Goal: Check status: Check status

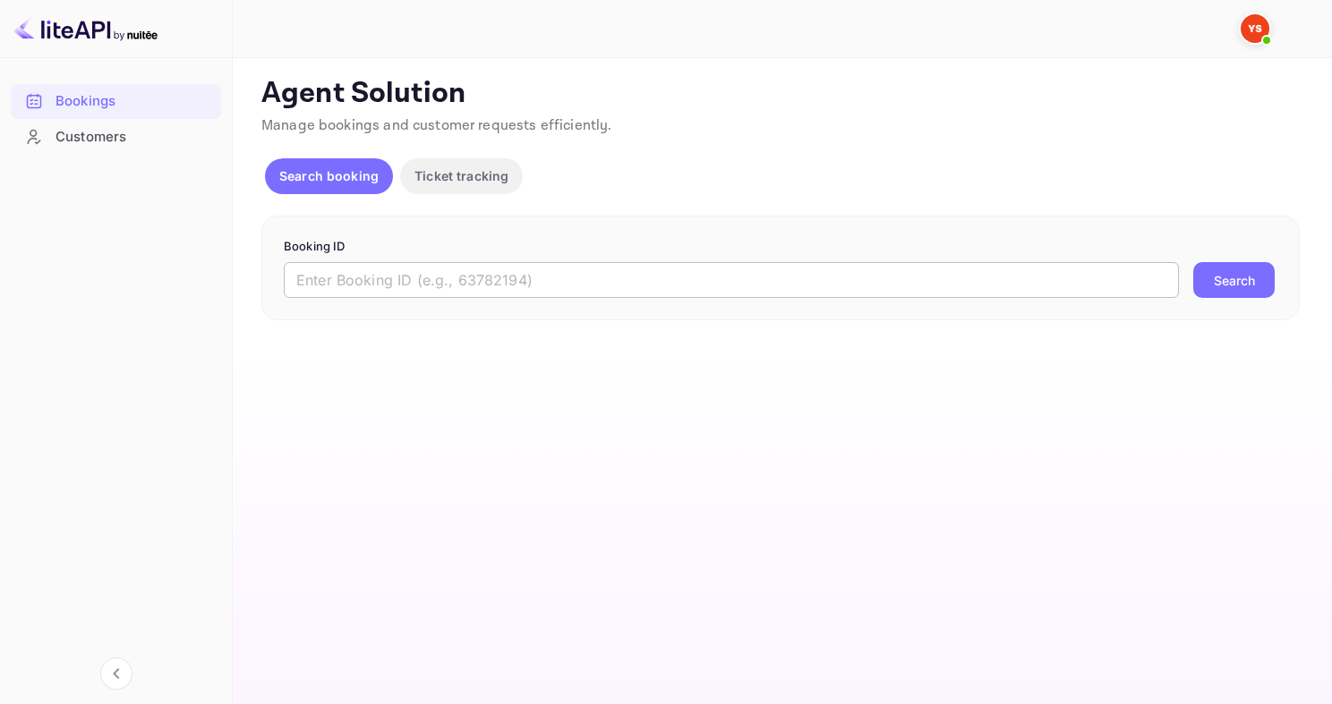
click at [378, 275] on input "text" at bounding box center [731, 280] width 895 height 36
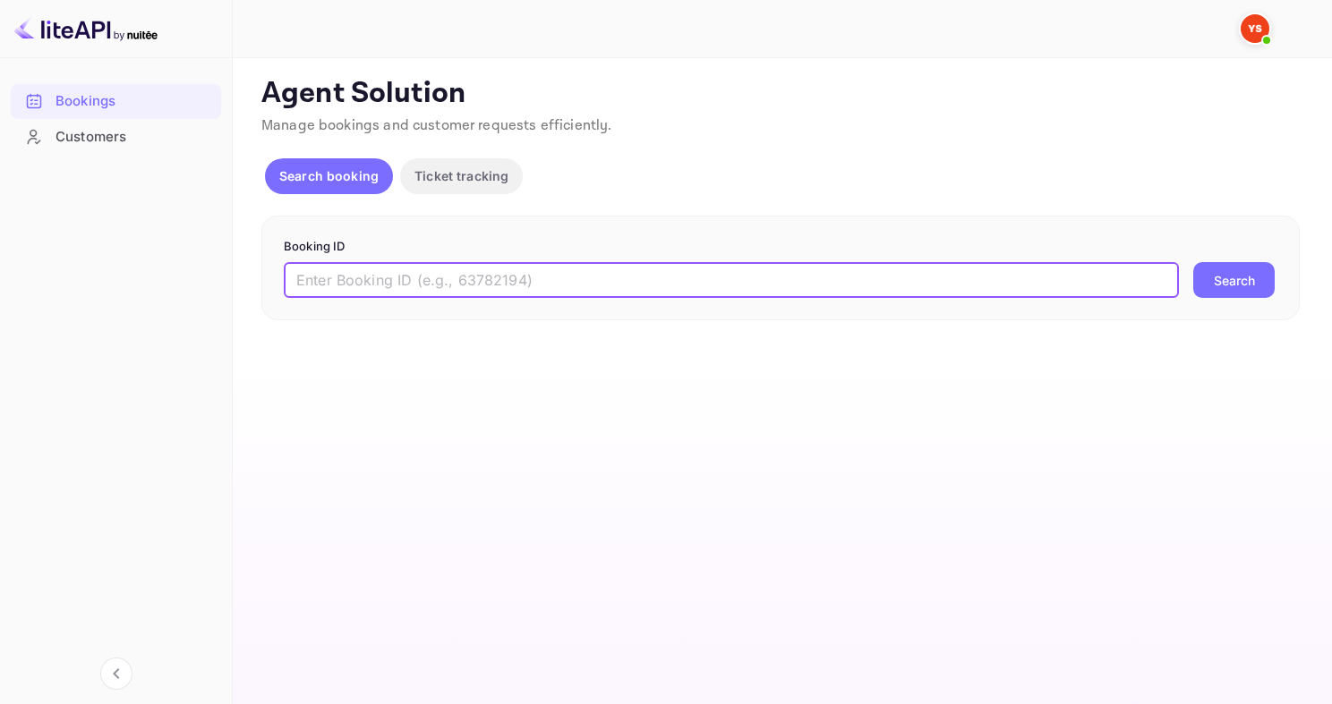
paste input "9069705"
type input "9069705"
click at [1193, 262] on button "Search" at bounding box center [1233, 280] width 81 height 36
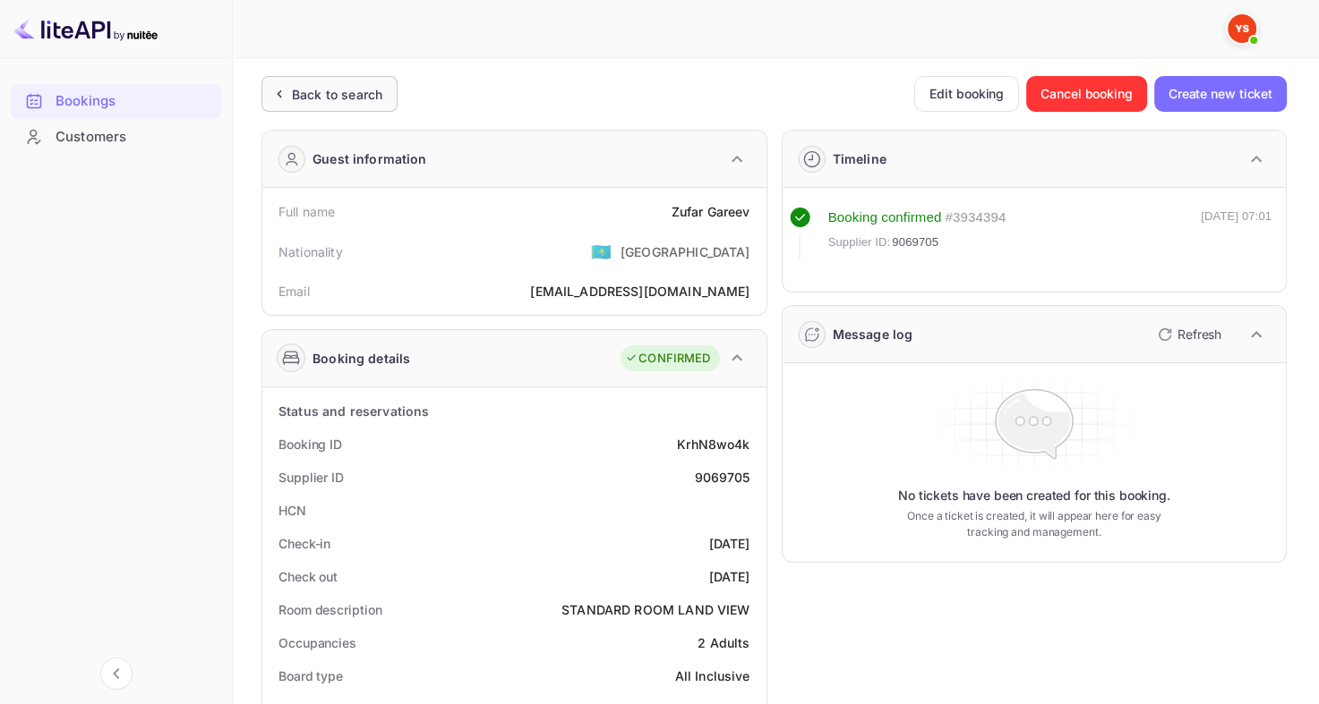
click at [354, 86] on div "Back to search" at bounding box center [337, 94] width 90 height 19
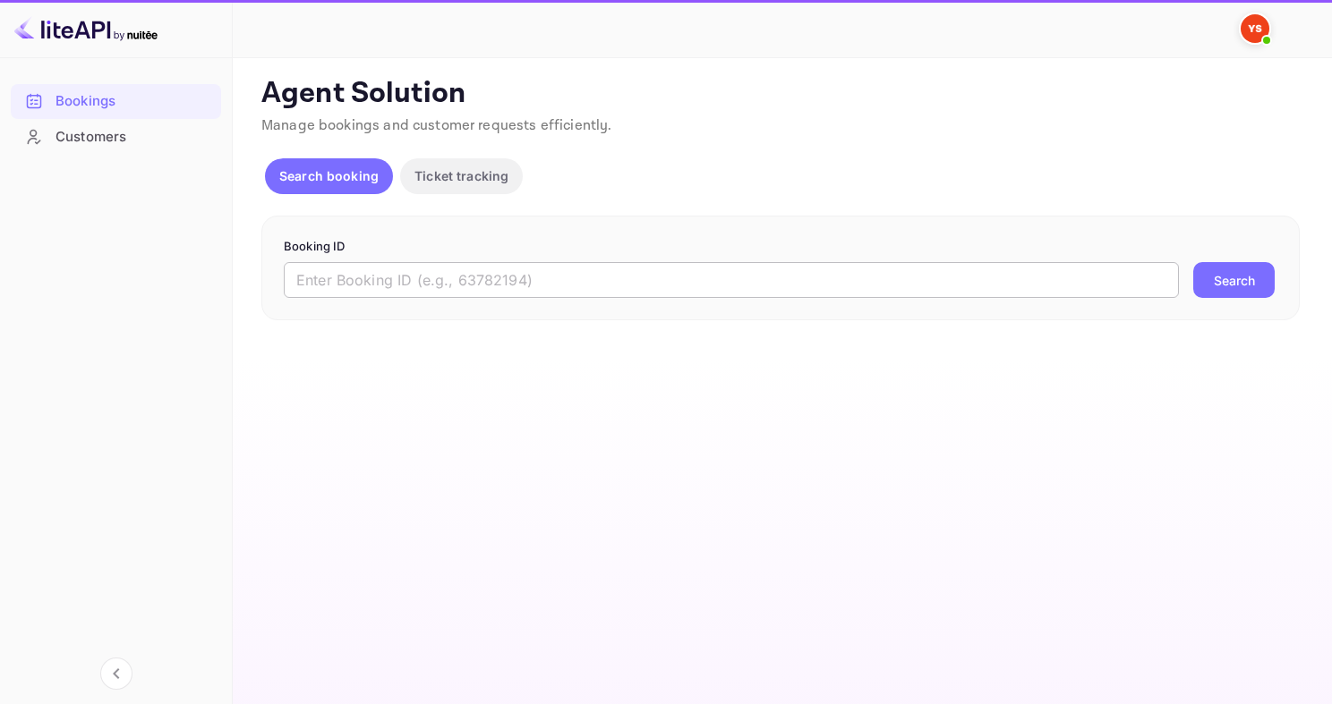
click at [441, 283] on input "text" at bounding box center [731, 280] width 895 height 36
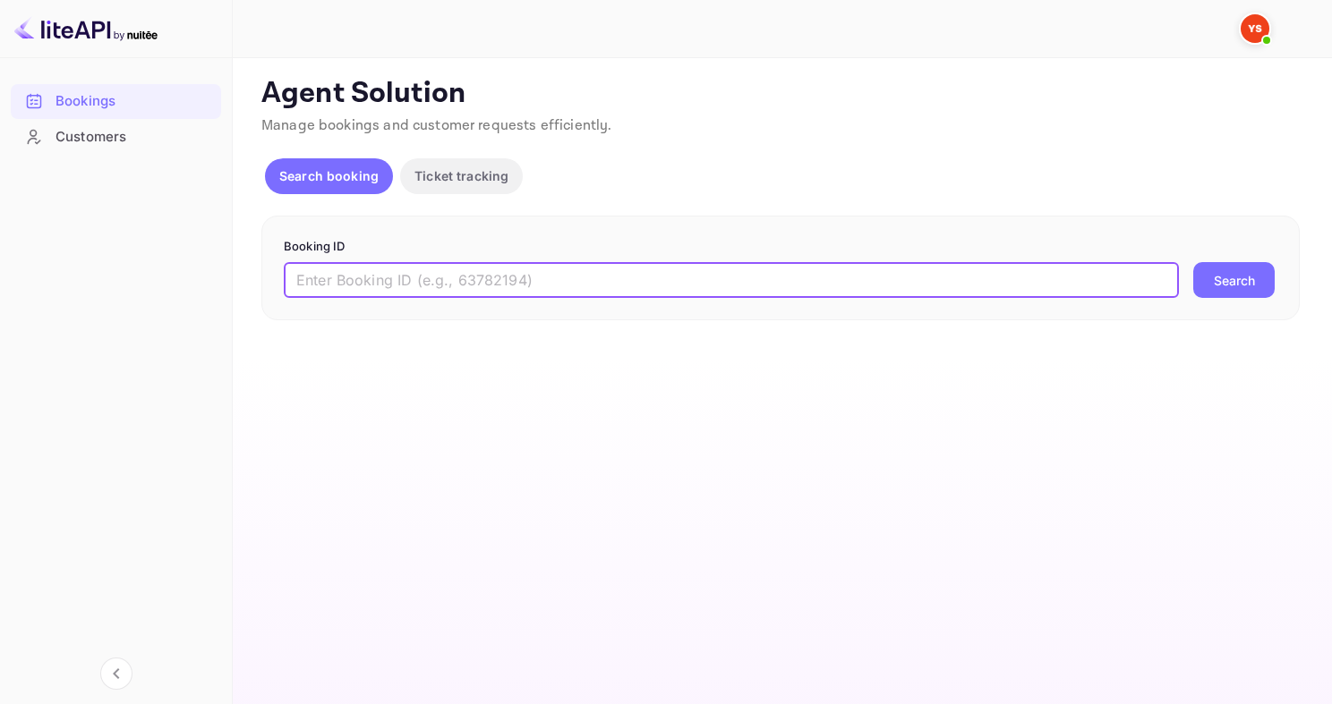
paste input "9551172"
type input "9551172"
click at [1193, 262] on button "Search" at bounding box center [1233, 280] width 81 height 36
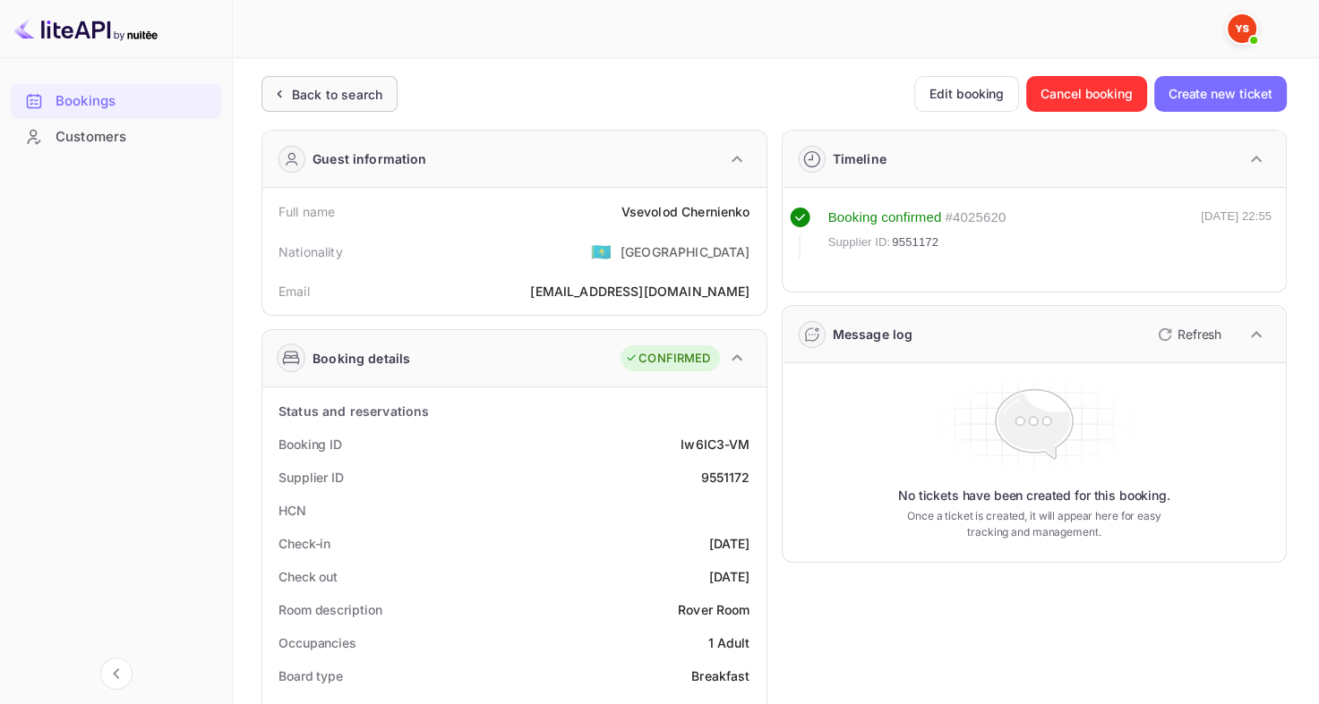
click at [326, 97] on div "Back to search" at bounding box center [337, 94] width 90 height 19
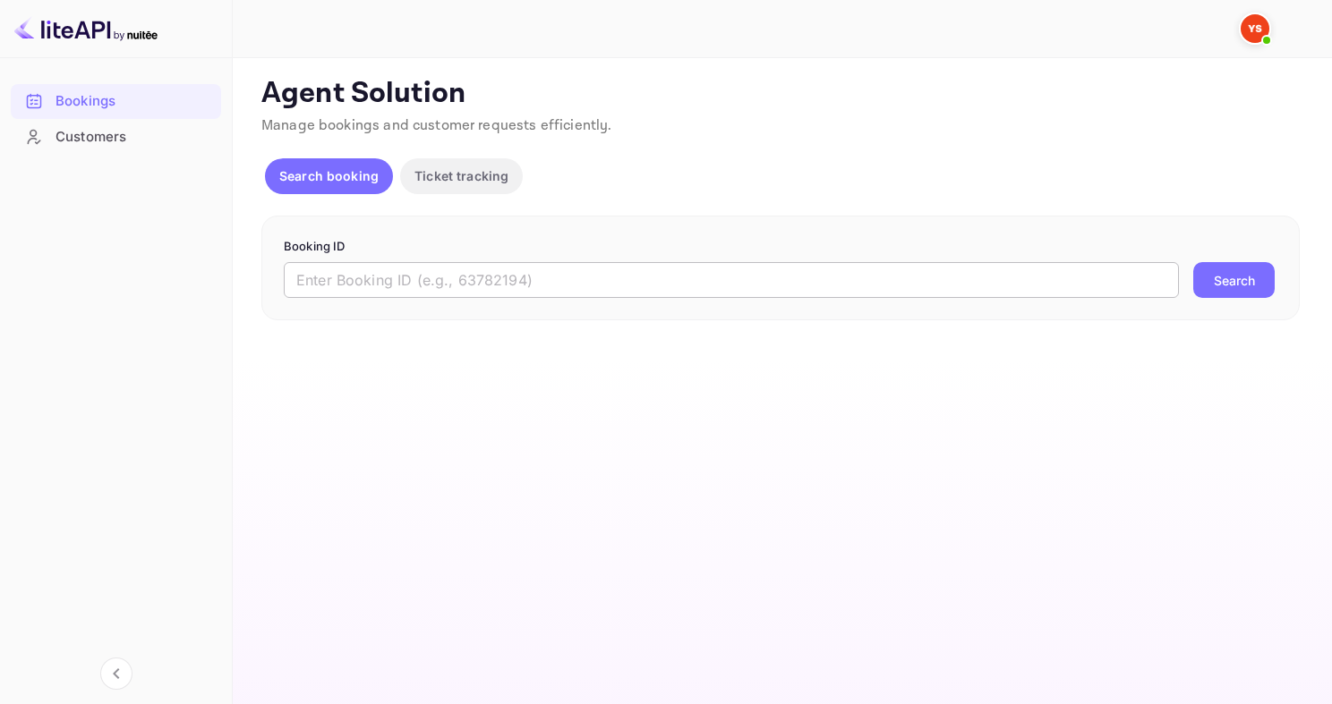
click at [490, 285] on input "text" at bounding box center [731, 280] width 895 height 36
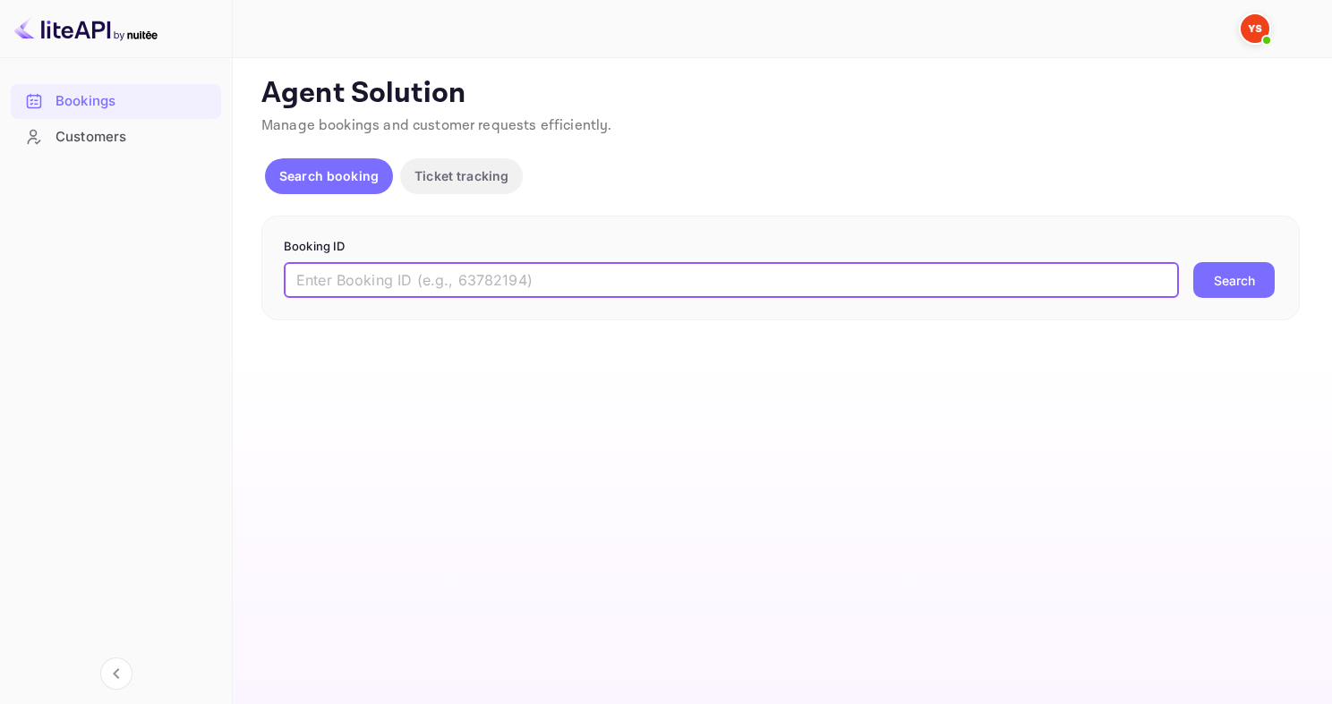
paste input "8397845"
type input "8397845"
click at [1193, 262] on button "Search" at bounding box center [1233, 280] width 81 height 36
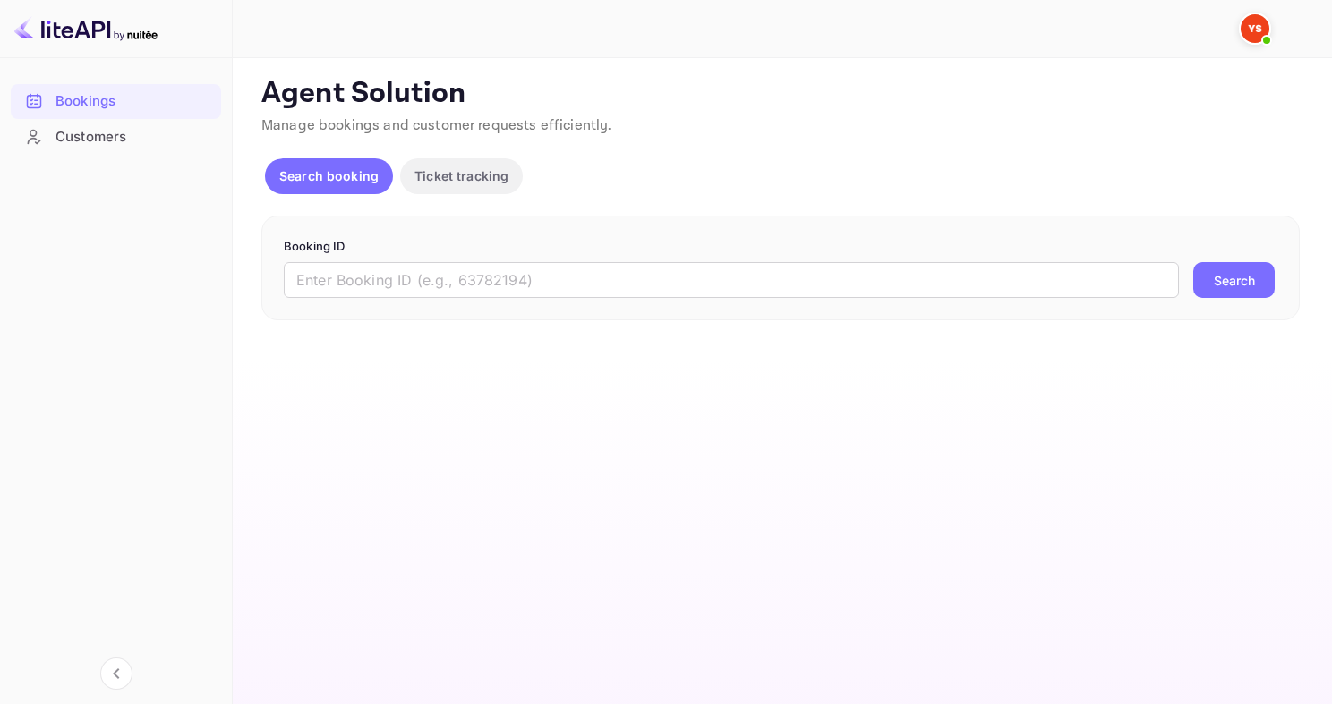
click at [401, 255] on form "Booking ID ​ Search" at bounding box center [781, 268] width 994 height 61
click at [395, 281] on input "text" at bounding box center [731, 280] width 895 height 36
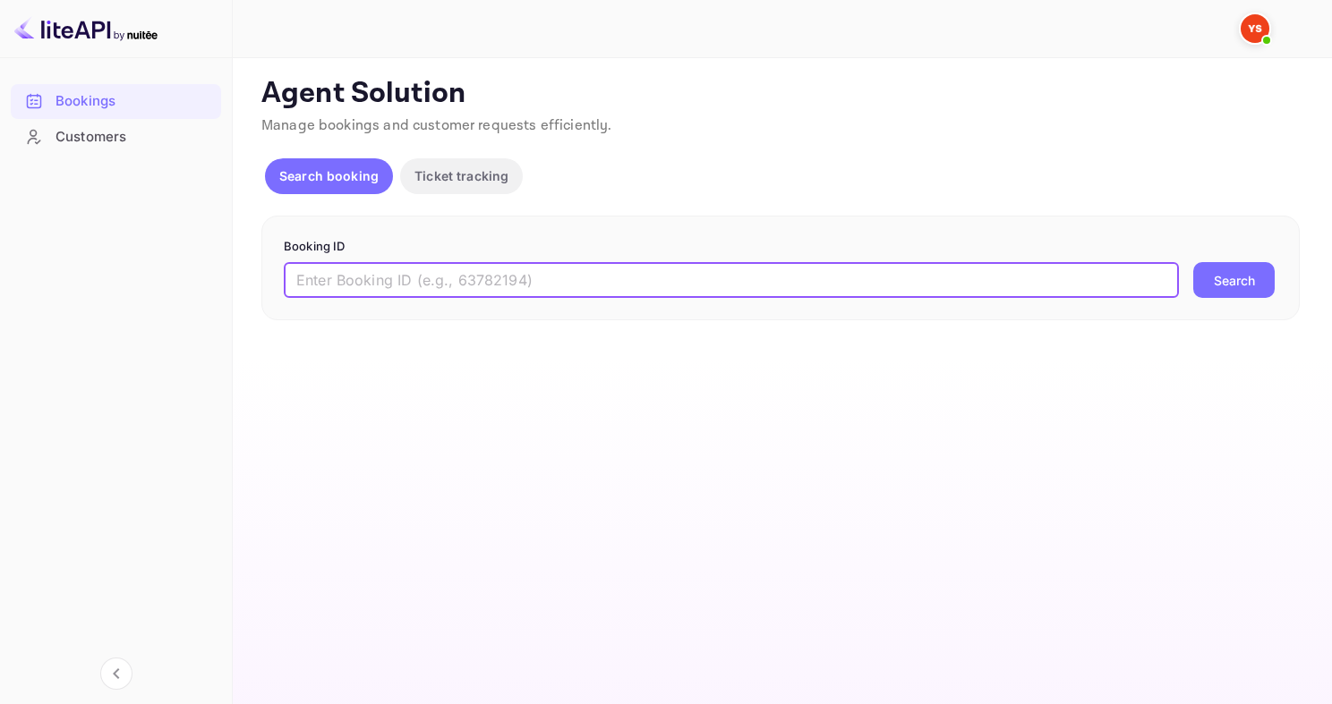
paste input "9493763"
type input "9493763"
click at [1193, 262] on button "Search" at bounding box center [1233, 280] width 81 height 36
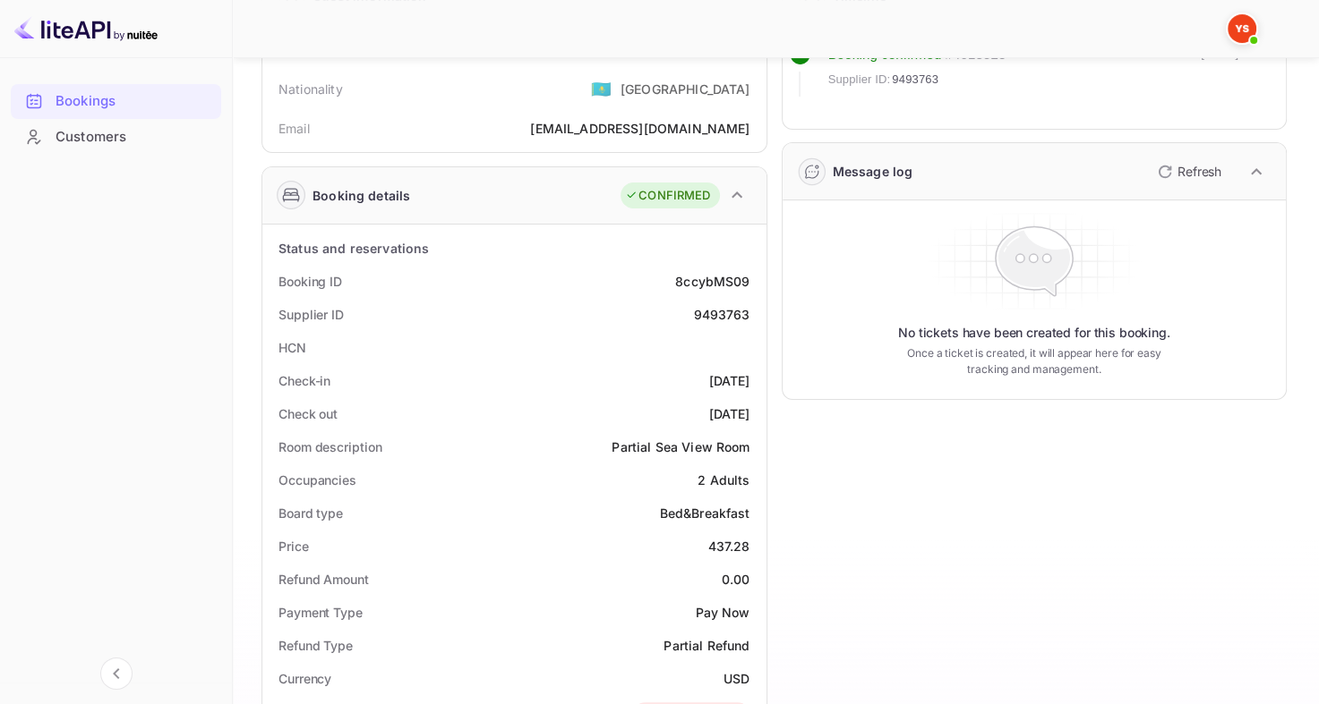
scroll to position [90, 0]
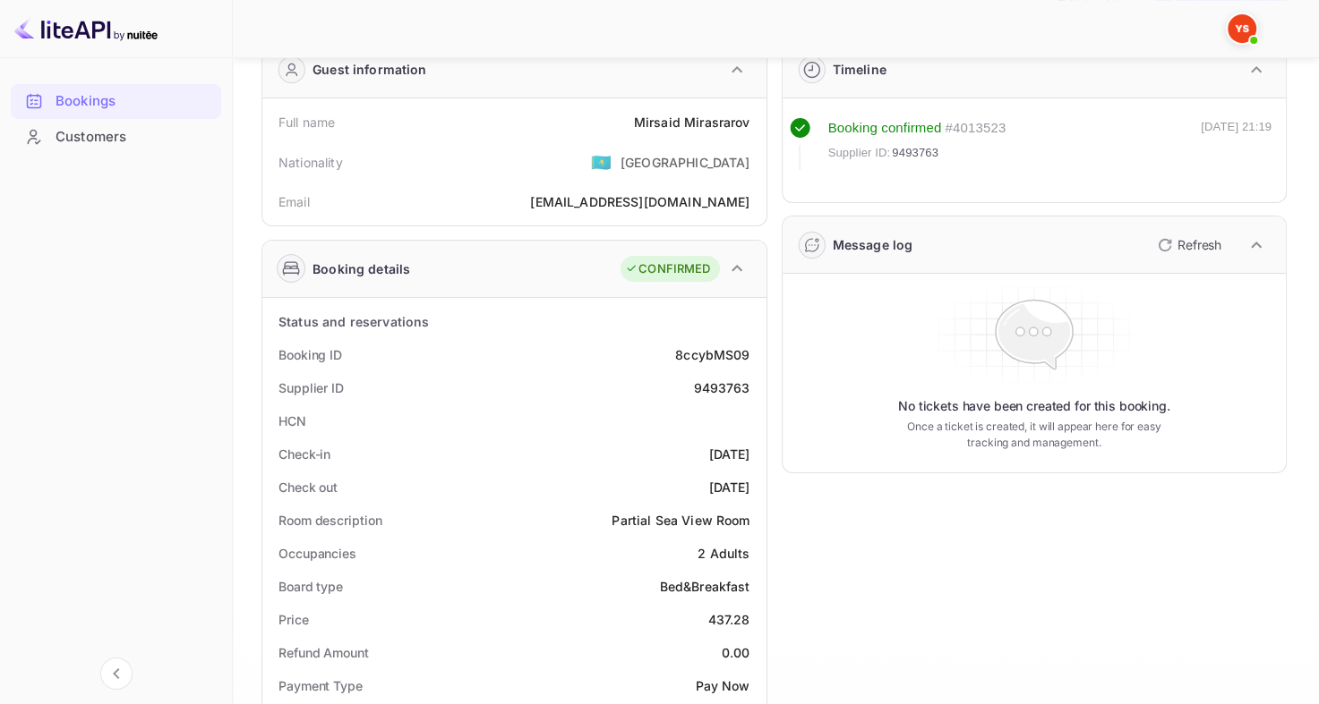
click at [712, 385] on div "9493763" at bounding box center [721, 388] width 56 height 19
copy div "9493763"
drag, startPoint x: 627, startPoint y: 115, endPoint x: 752, endPoint y: 108, distance: 125.5
click at [752, 108] on div "Full name Mirsaid Mirasrarov" at bounding box center [514, 122] width 490 height 33
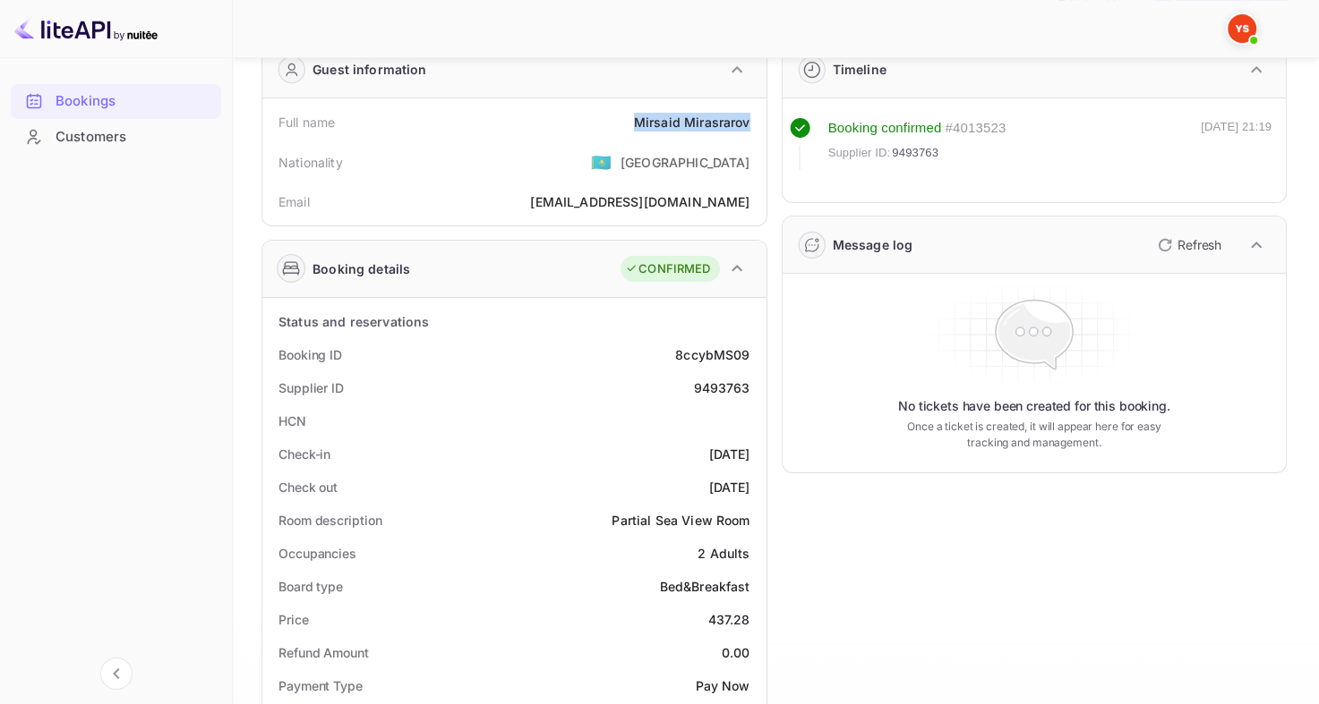
copy div "Mirsaid Mirasrarov"
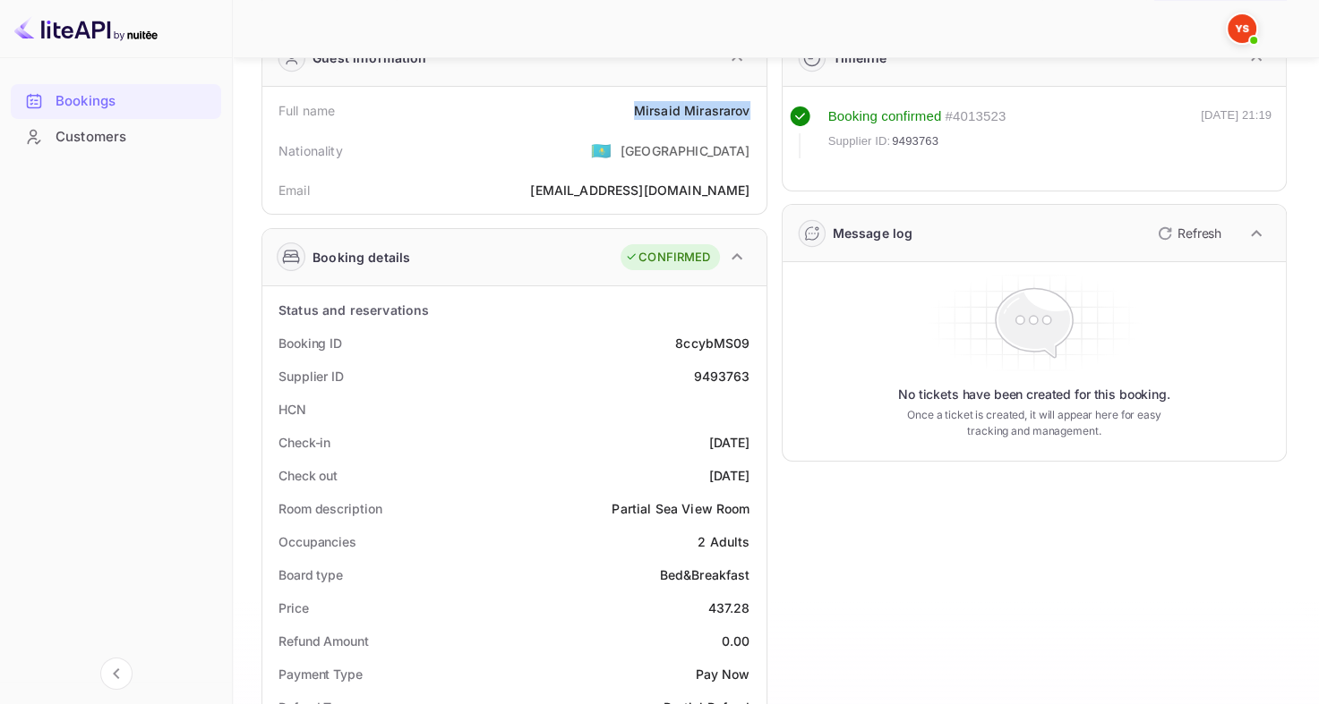
scroll to position [269, 0]
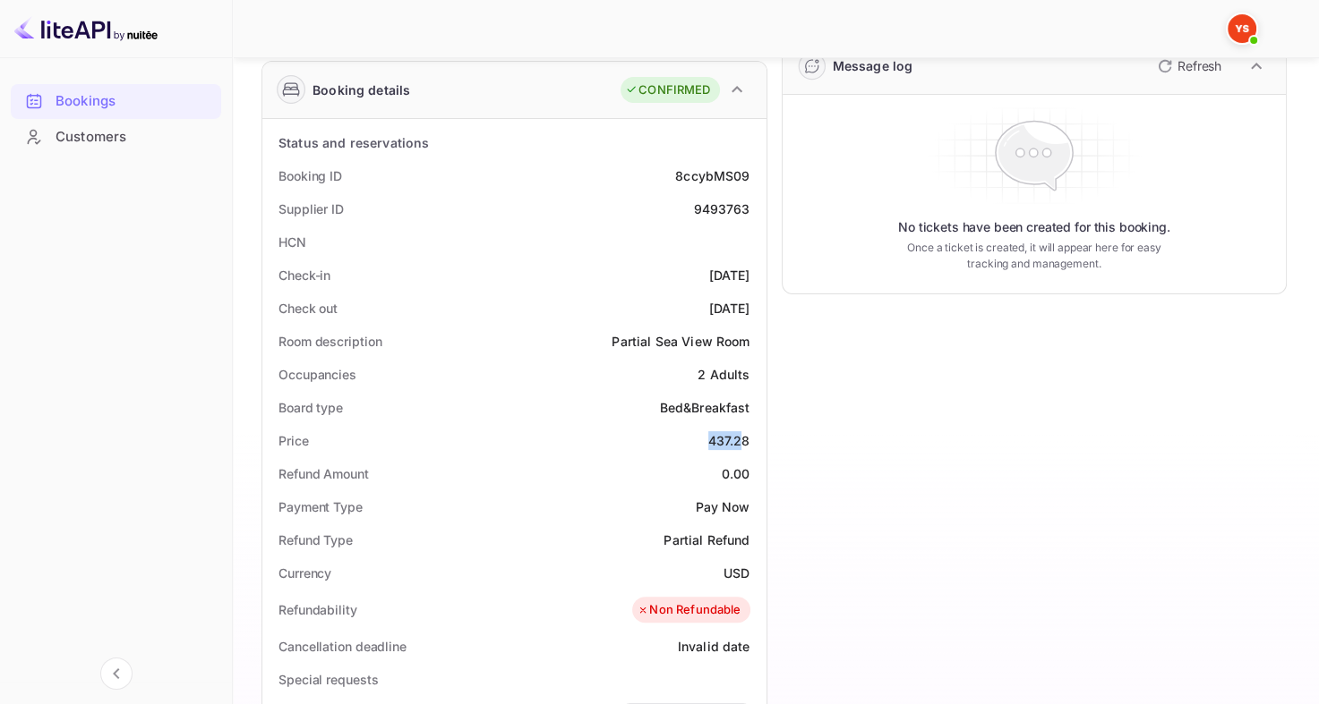
drag, startPoint x: 712, startPoint y: 438, endPoint x: 743, endPoint y: 439, distance: 31.3
click at [743, 439] on div "Price 437.28" at bounding box center [514, 440] width 490 height 33
click at [747, 438] on div "437.28" at bounding box center [729, 440] width 42 height 19
drag, startPoint x: 705, startPoint y: 434, endPoint x: 753, endPoint y: 437, distance: 47.5
click at [753, 437] on div "Price 437.28" at bounding box center [514, 440] width 490 height 33
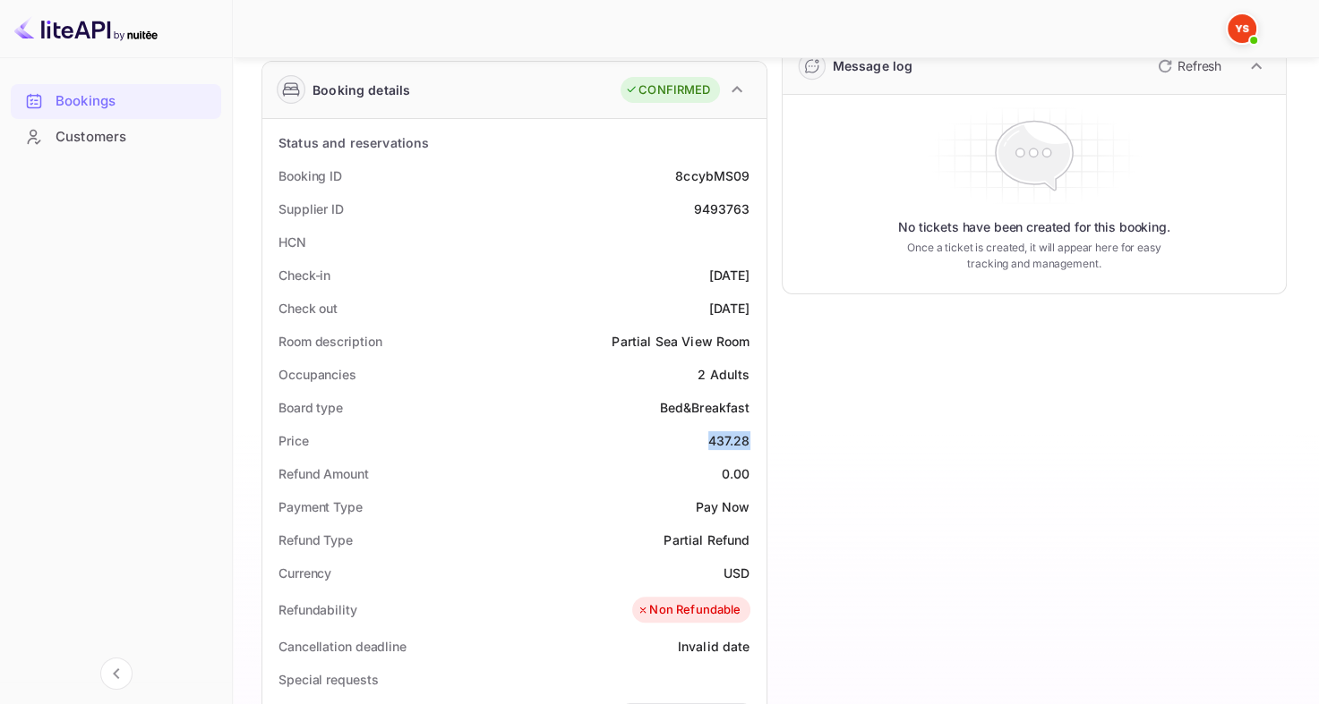
copy div "437.28"
